Goal: Task Accomplishment & Management: Manage account settings

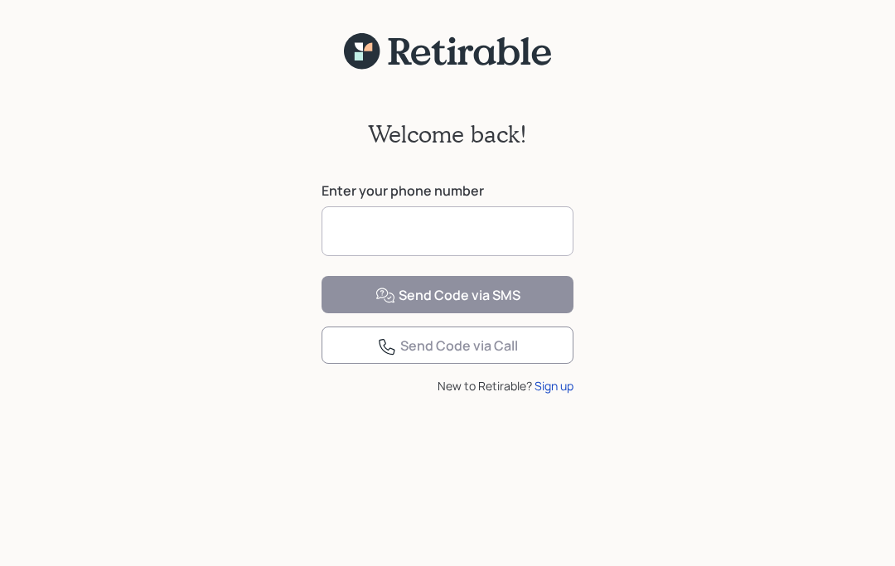
click at [466, 233] on input at bounding box center [447, 231] width 252 height 50
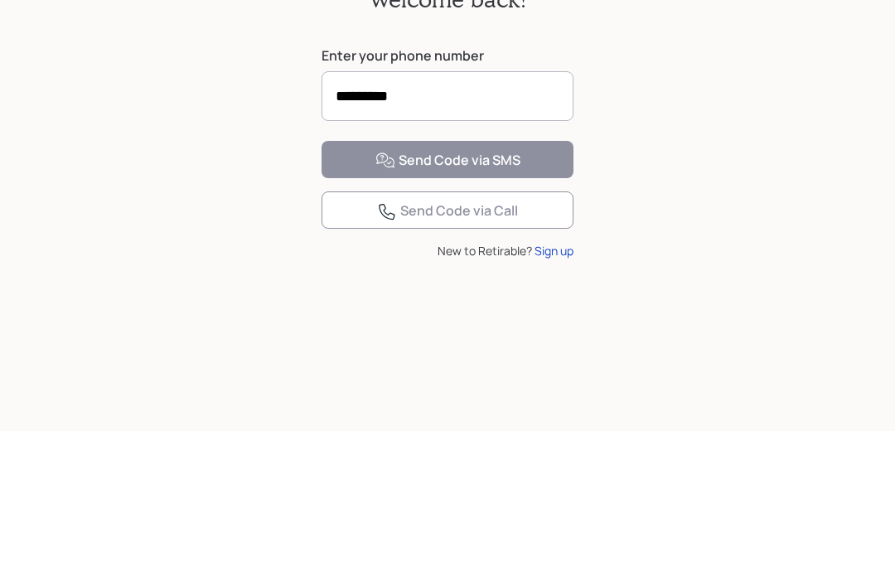
type input "**********"
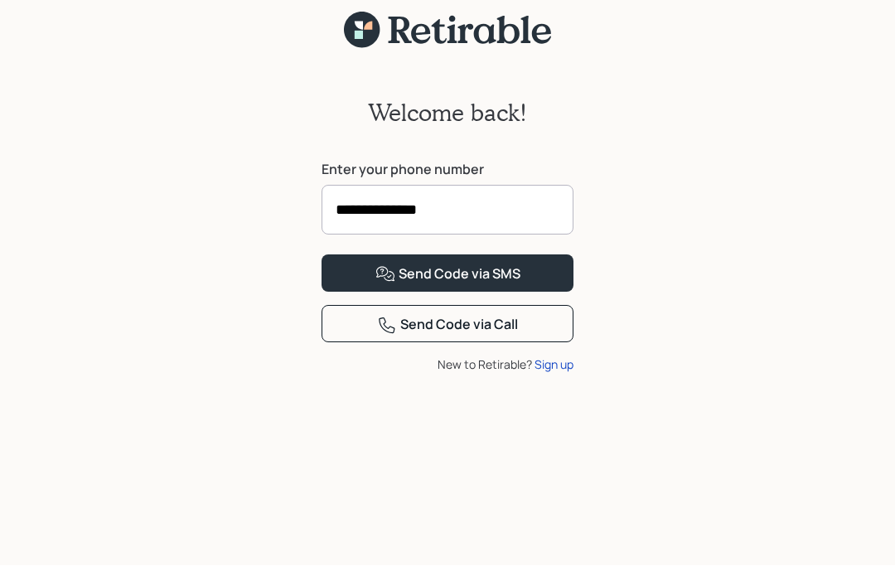
click at [529, 271] on button "Send Code via SMS" at bounding box center [447, 273] width 252 height 37
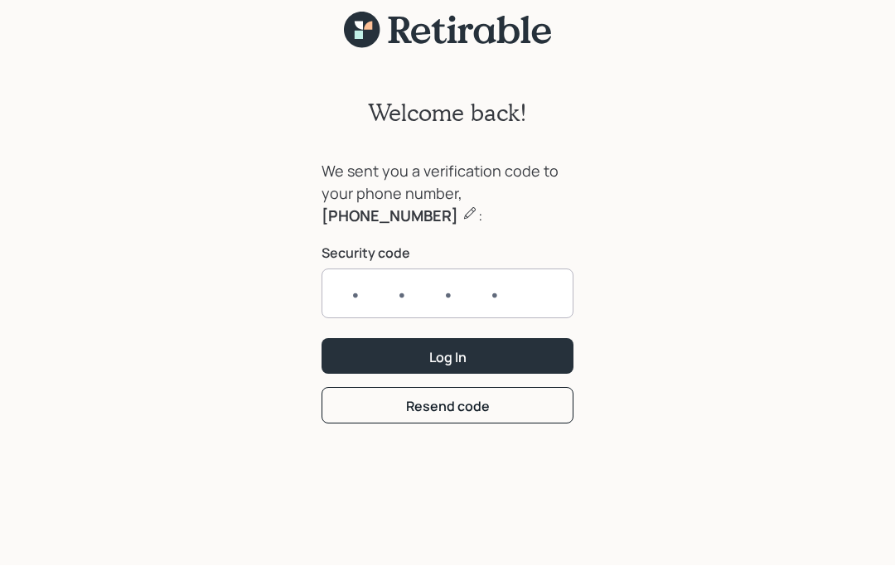
click at [468, 269] on input "text" at bounding box center [447, 294] width 252 height 50
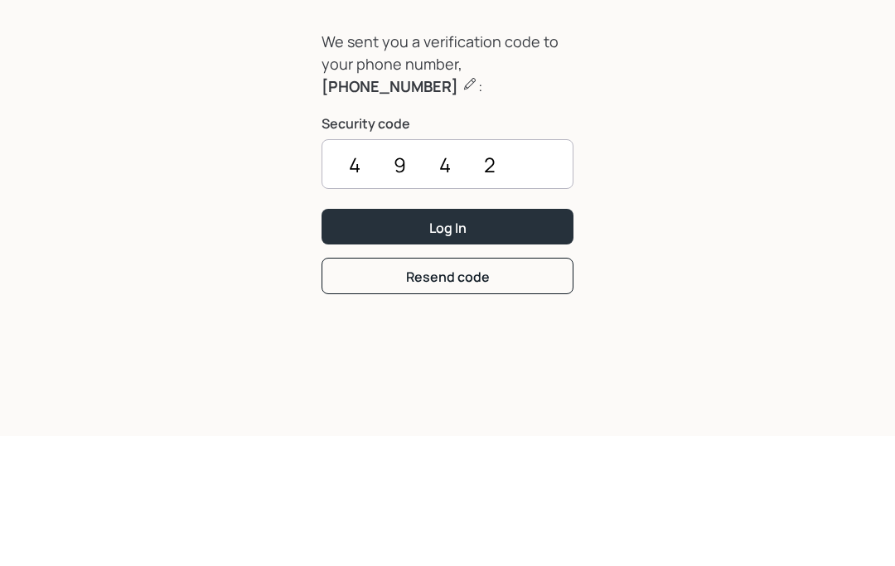
type input "4942"
click at [505, 339] on button "Log In" at bounding box center [447, 357] width 252 height 36
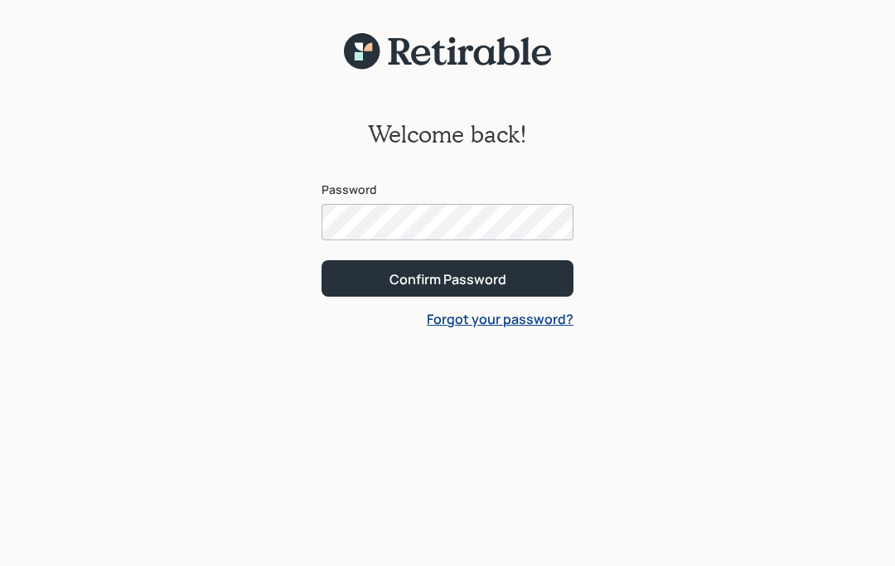
scroll to position [89, 0]
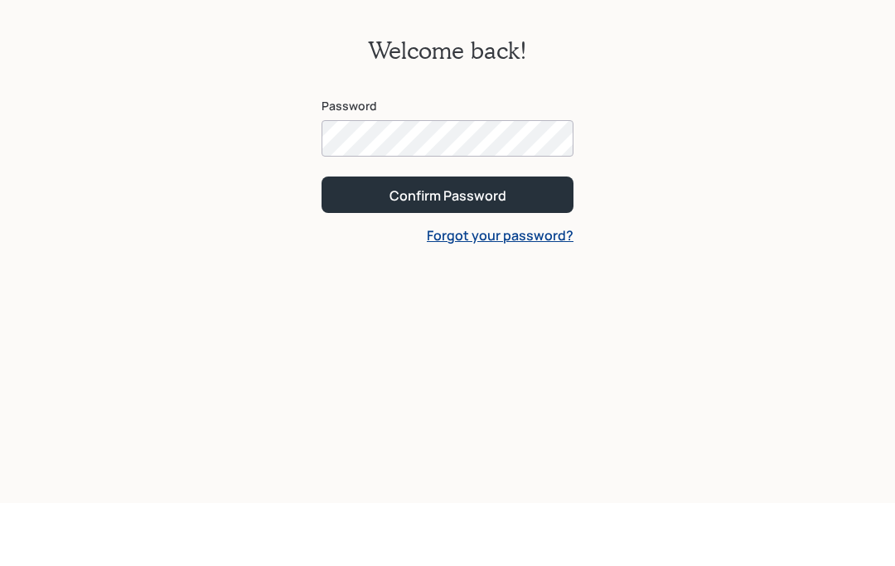
click at [487, 249] on div "Confirm Password" at bounding box center [447, 258] width 117 height 18
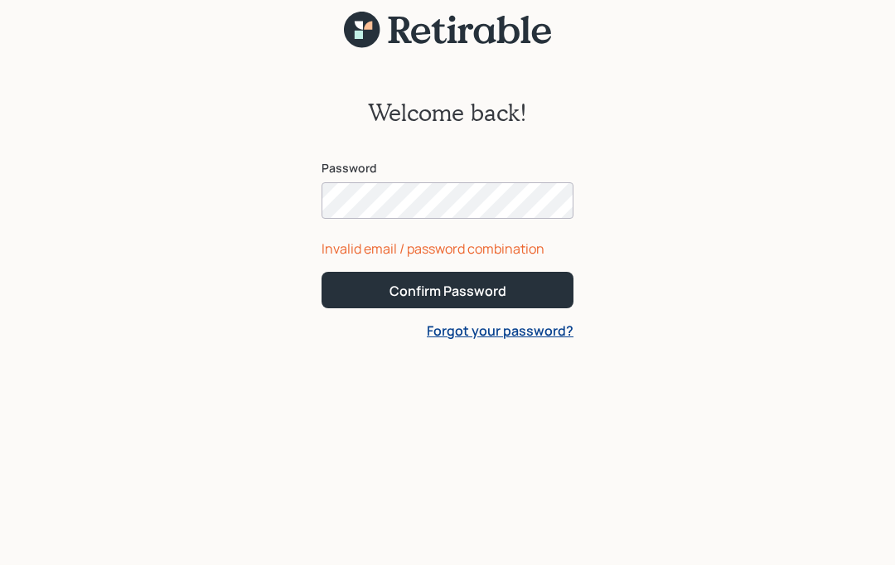
click at [459, 282] on div "Confirm Password" at bounding box center [447, 291] width 117 height 18
click at [466, 282] on div "Confirm Password" at bounding box center [447, 291] width 117 height 18
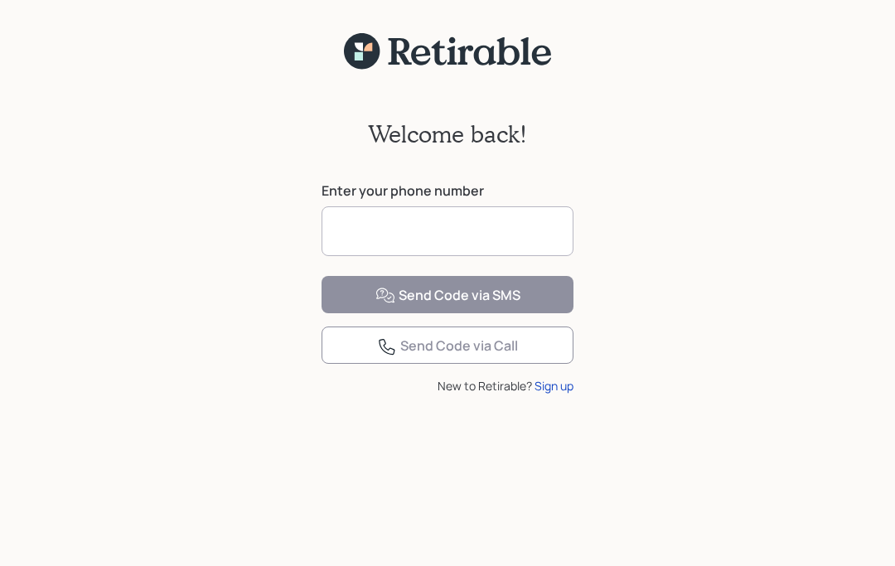
scroll to position [89, 0]
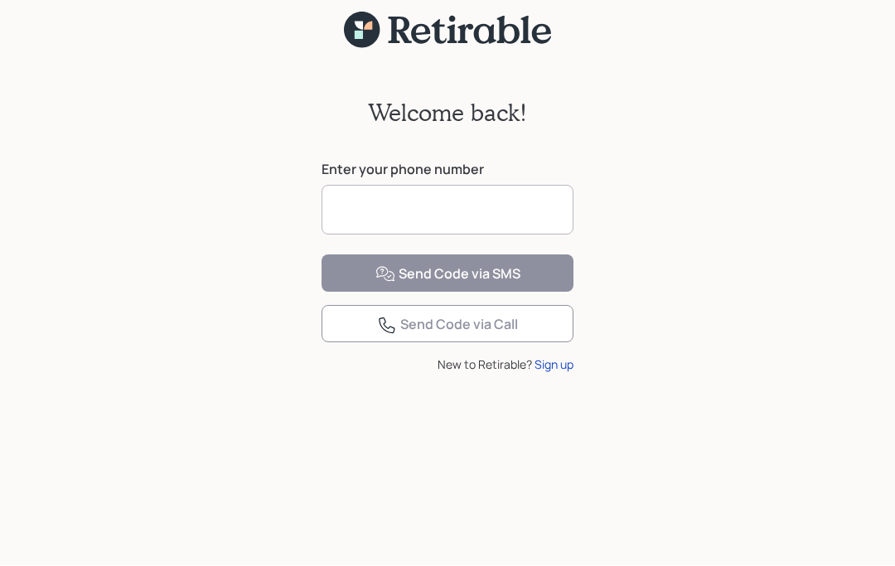
click at [421, 186] on input at bounding box center [447, 211] width 252 height 50
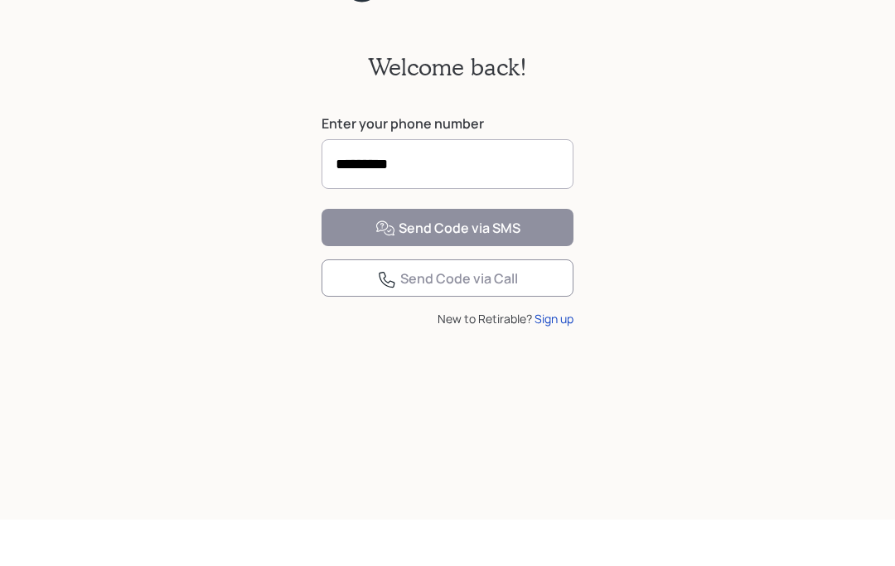
type input "**********"
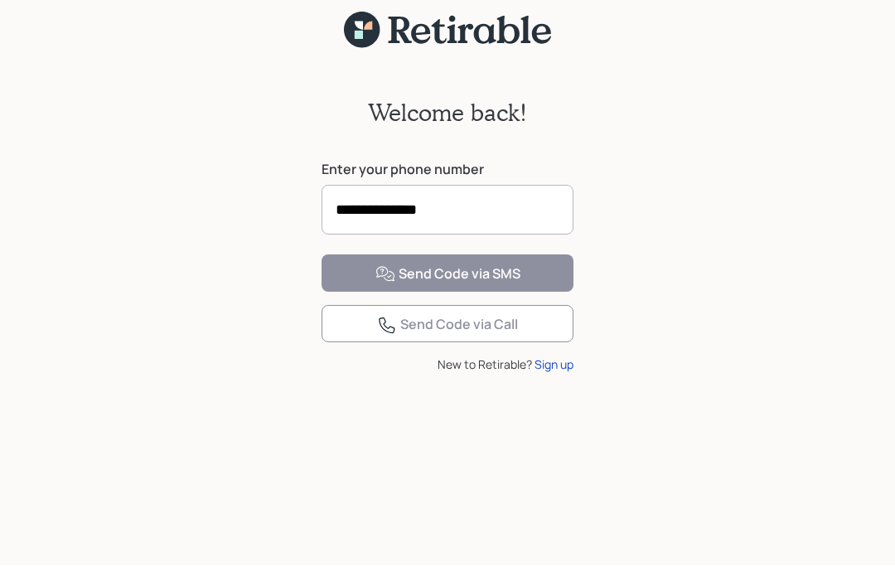
click at [461, 278] on div "Send Code via SMS" at bounding box center [447, 275] width 145 height 20
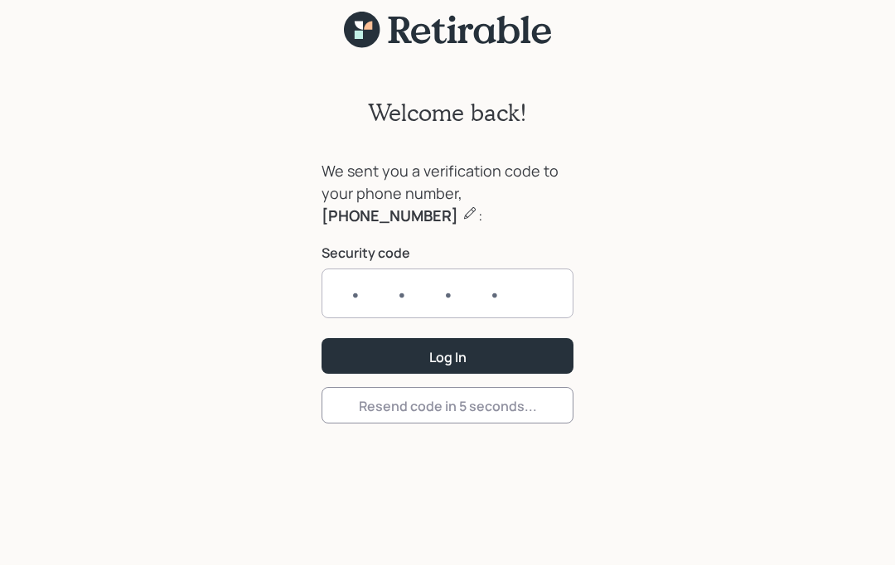
click at [449, 269] on input "text" at bounding box center [447, 294] width 252 height 50
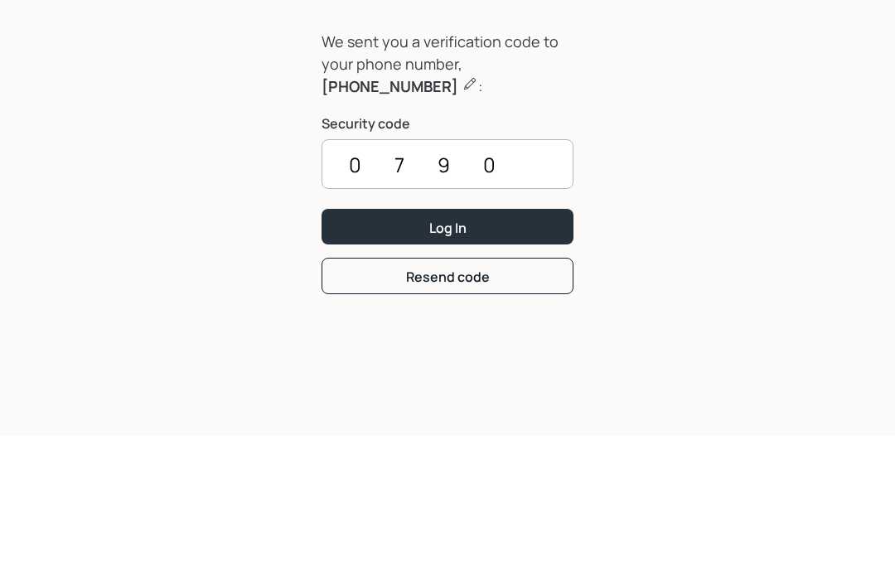
type input "0790"
click at [447, 339] on button "Log In" at bounding box center [447, 357] width 252 height 36
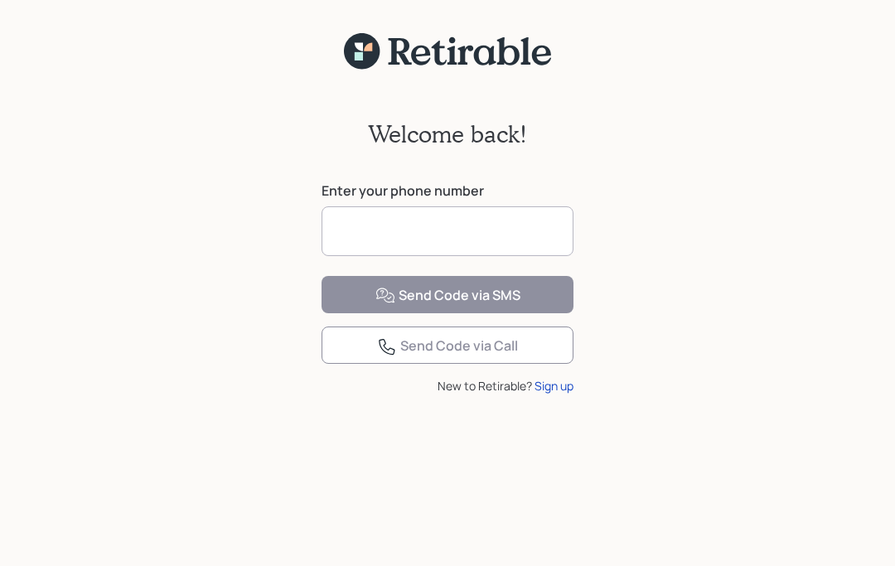
click at [432, 221] on input at bounding box center [447, 231] width 252 height 50
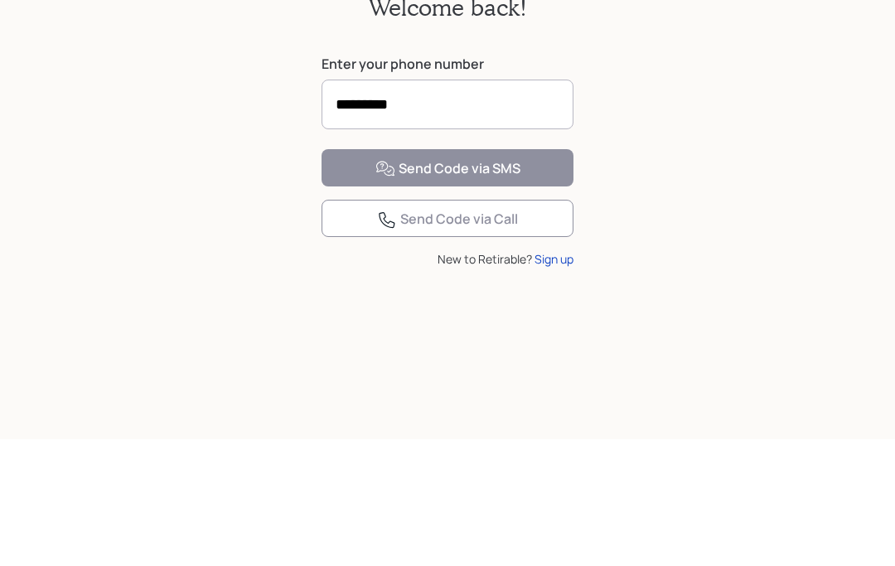
type input "**********"
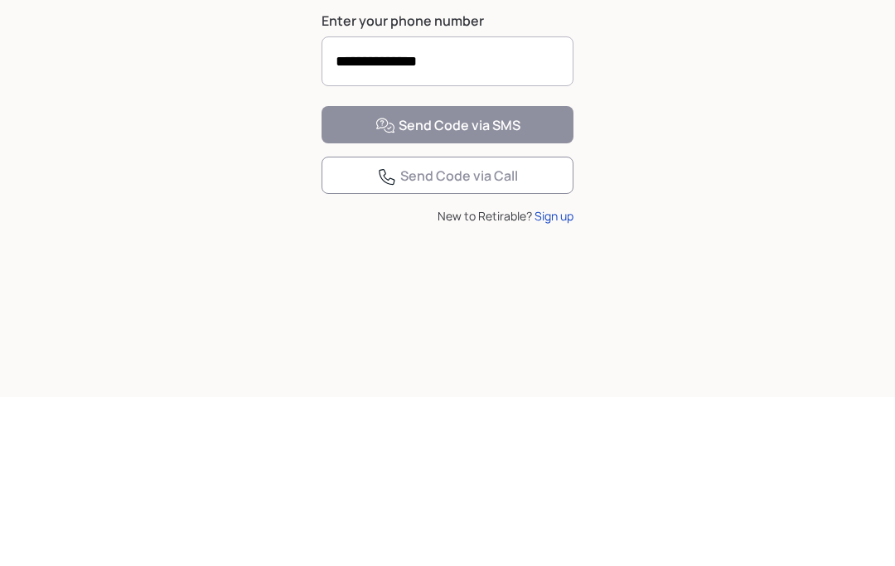
scroll to position [89, 0]
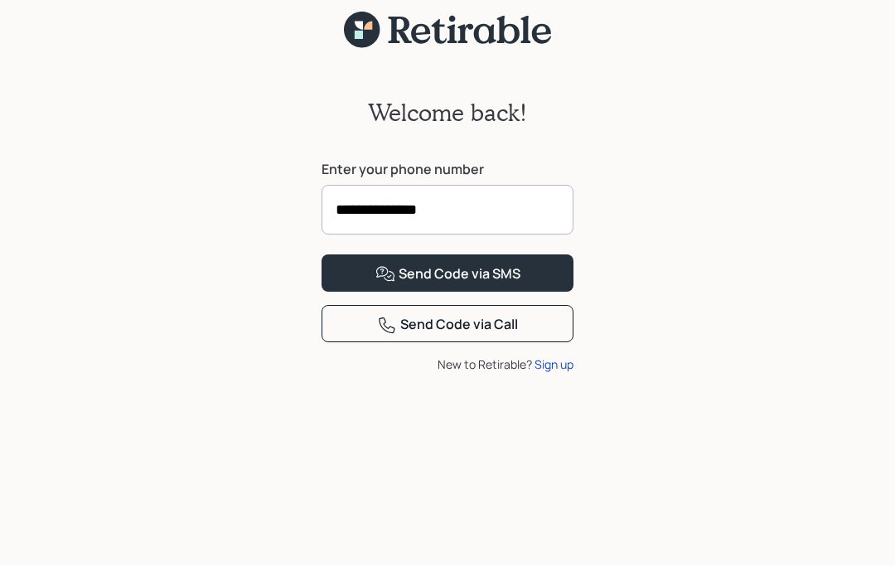
click at [504, 270] on div "Send Code via SMS" at bounding box center [447, 275] width 145 height 20
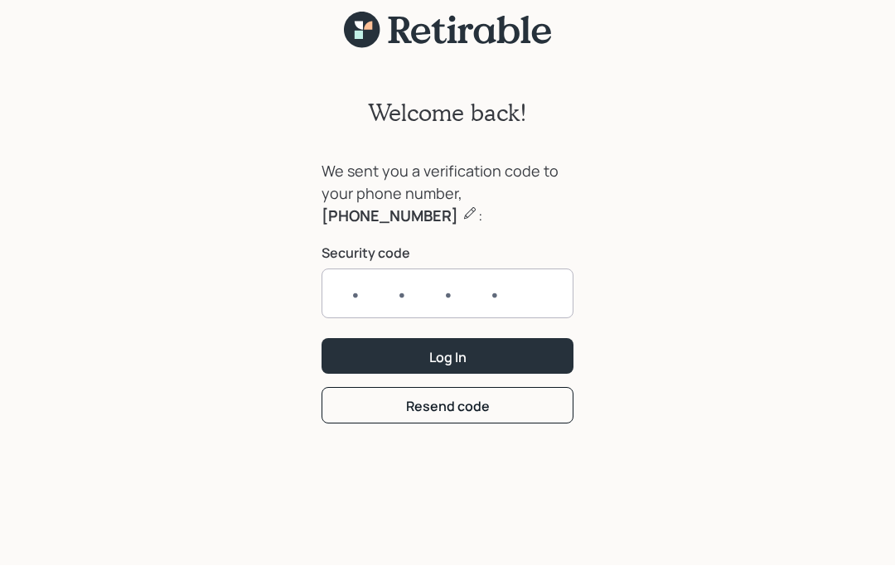
scroll to position [0, 0]
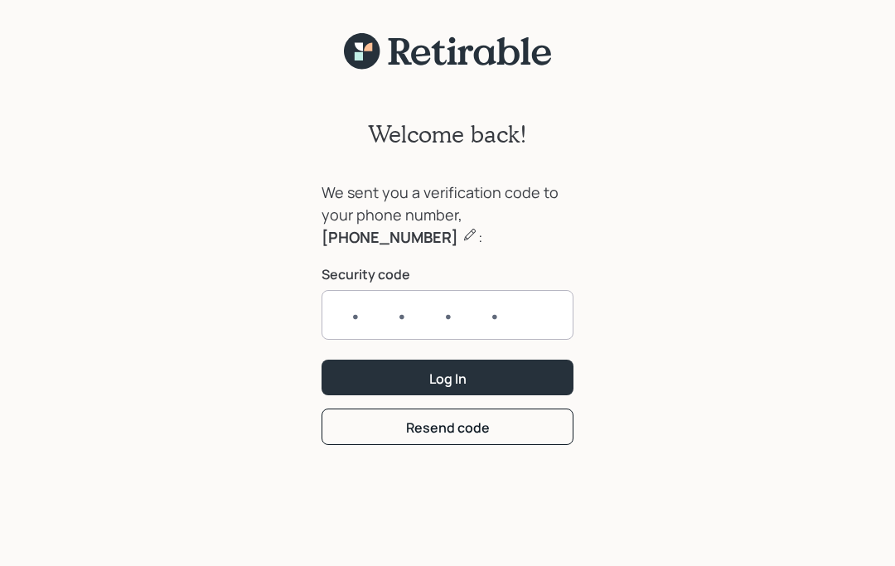
click at [528, 317] on input "text" at bounding box center [447, 315] width 252 height 50
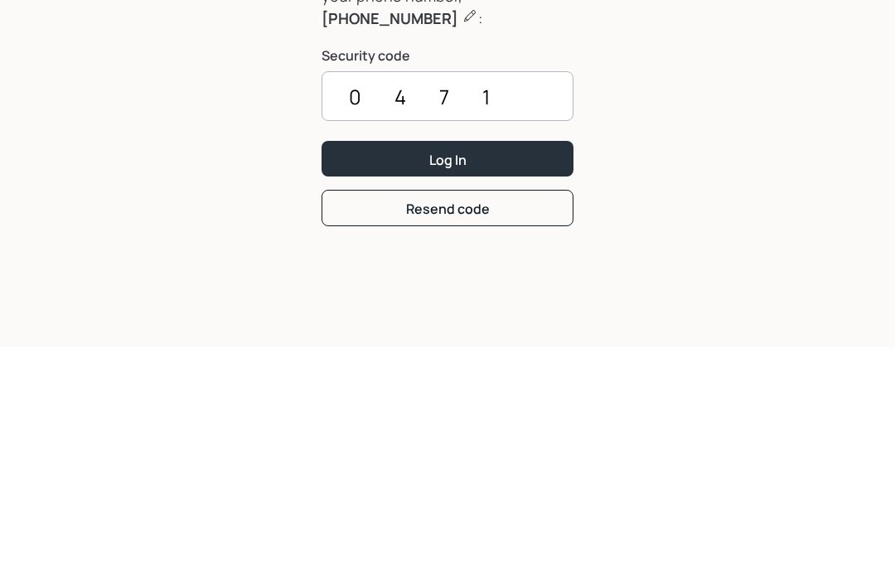
type input "0471"
click at [475, 360] on button "Log In" at bounding box center [447, 378] width 252 height 36
